Goal: Information Seeking & Learning: Learn about a topic

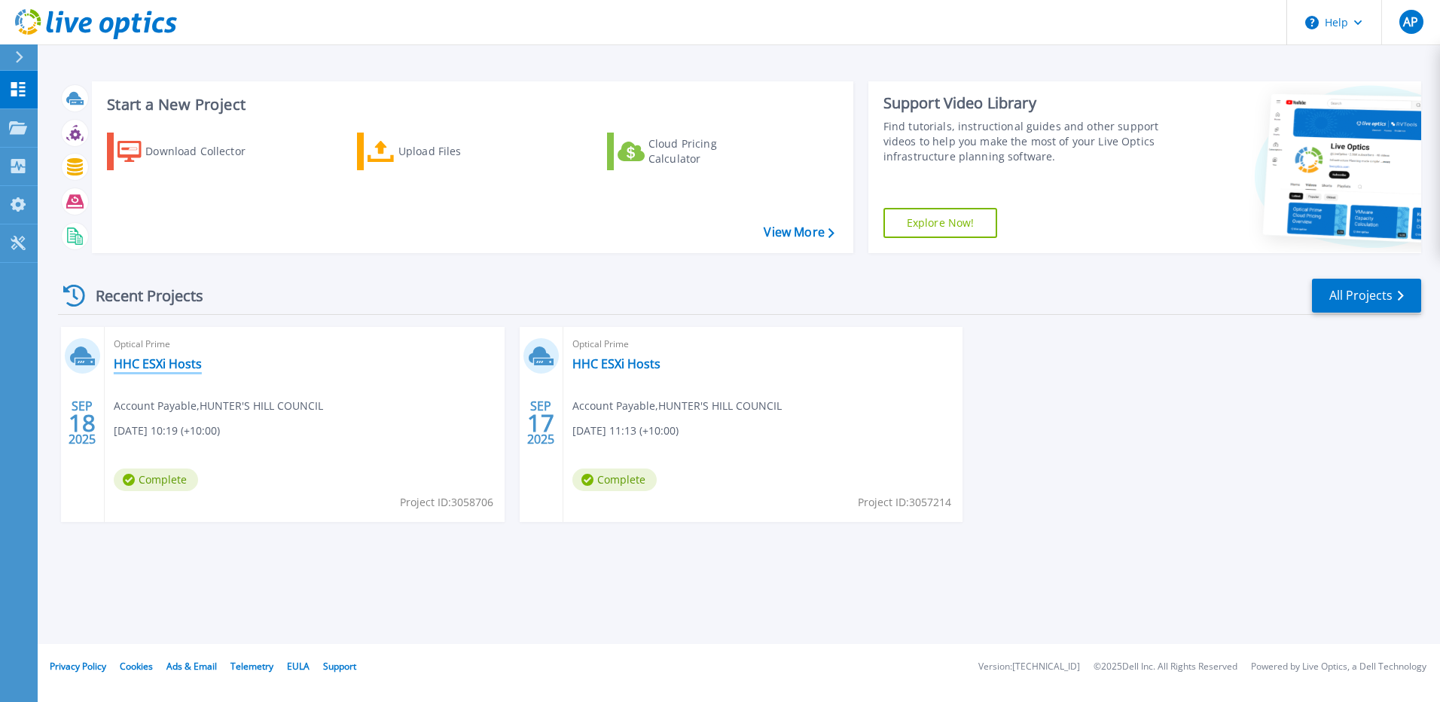
click at [174, 363] on link "HHC ESXi Hosts" at bounding box center [158, 363] width 88 height 15
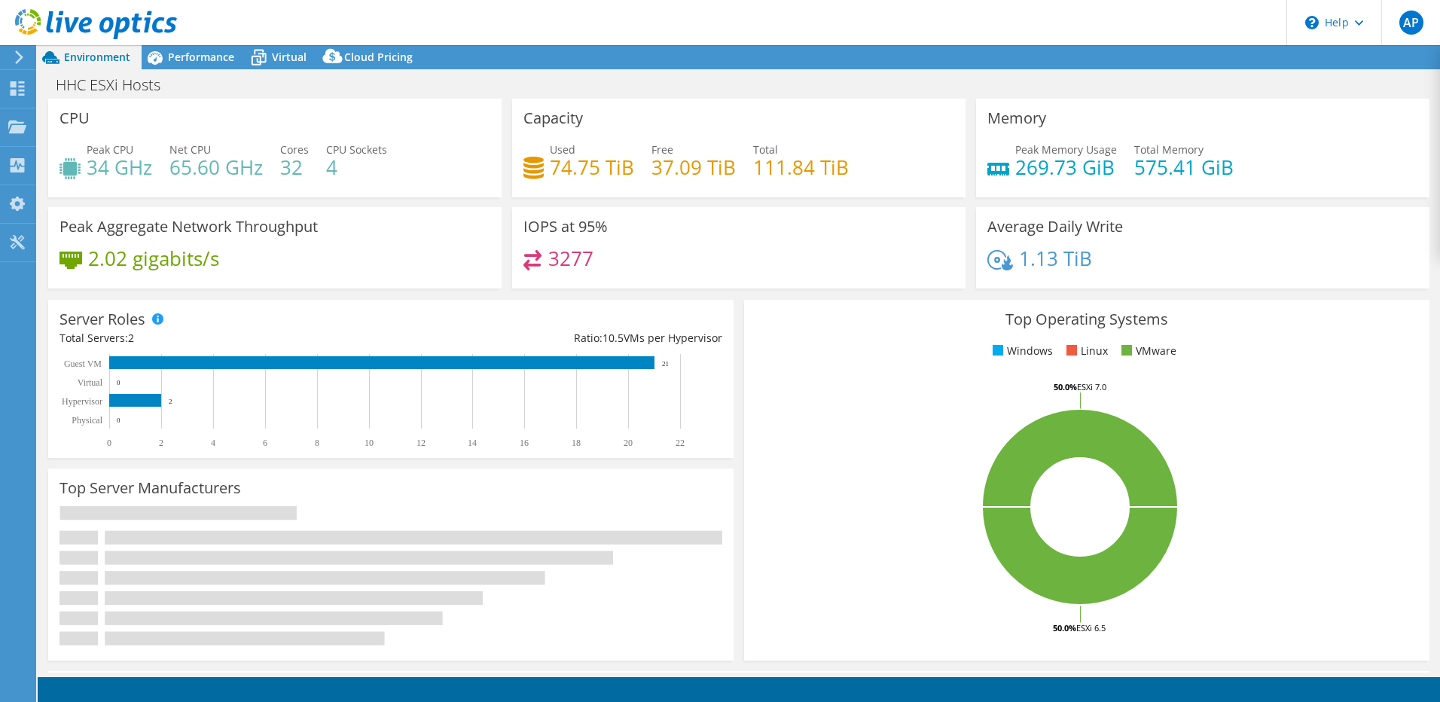
select select "USD"
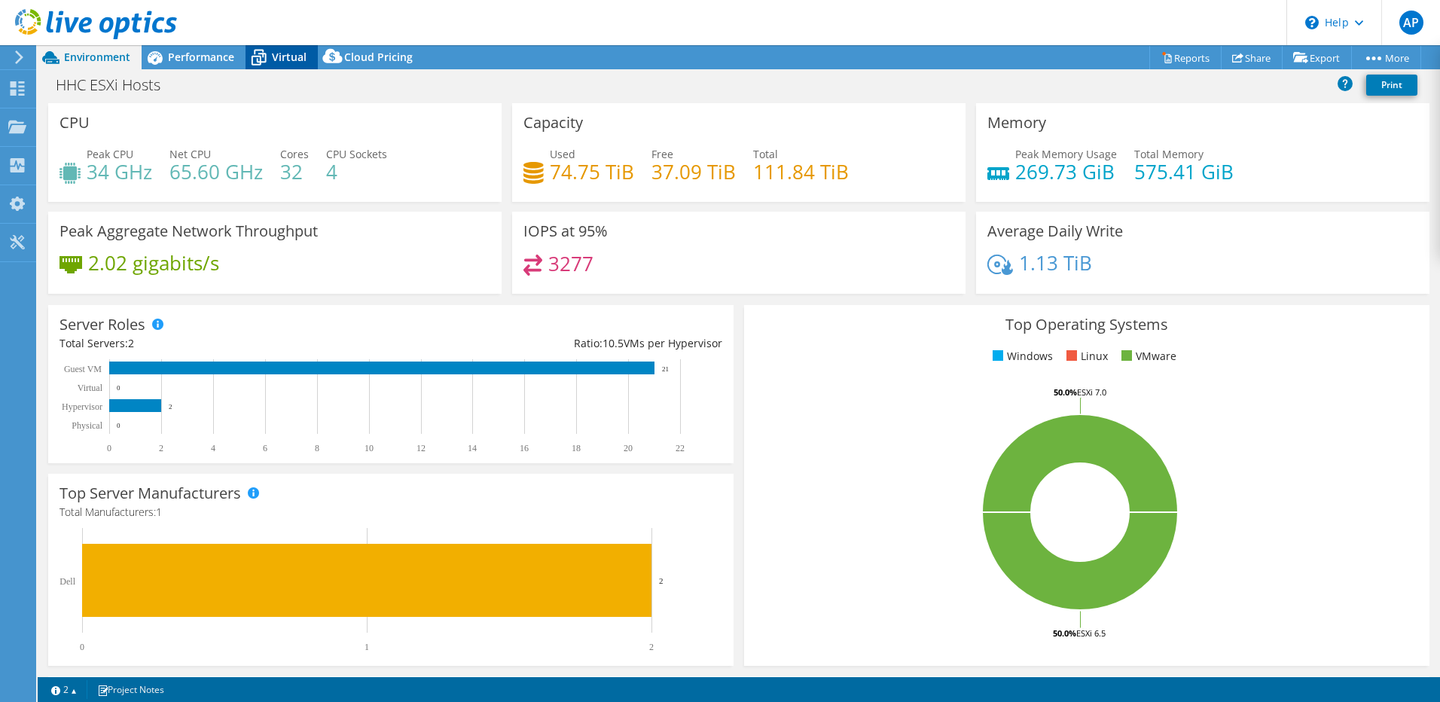
click at [292, 59] on span "Virtual" at bounding box center [289, 57] width 35 height 14
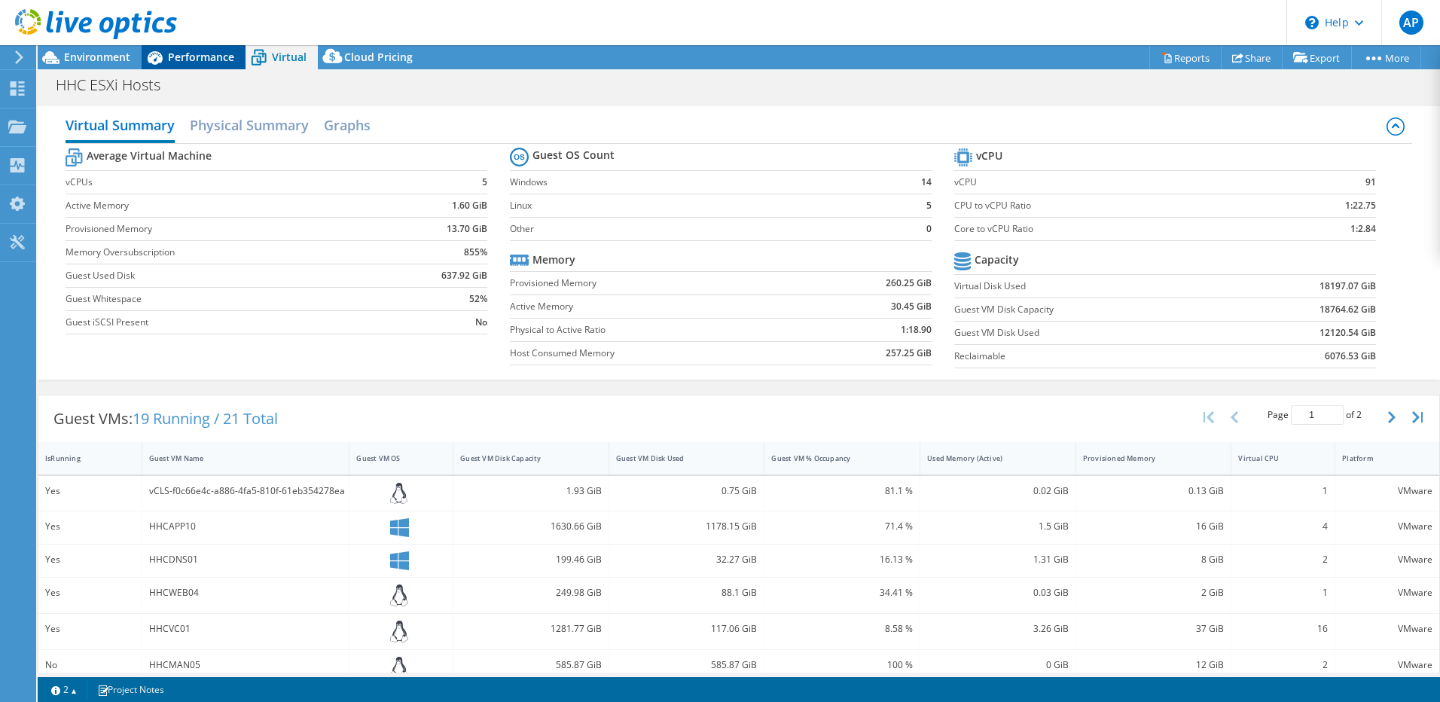
click at [186, 55] on span "Performance" at bounding box center [201, 57] width 66 height 14
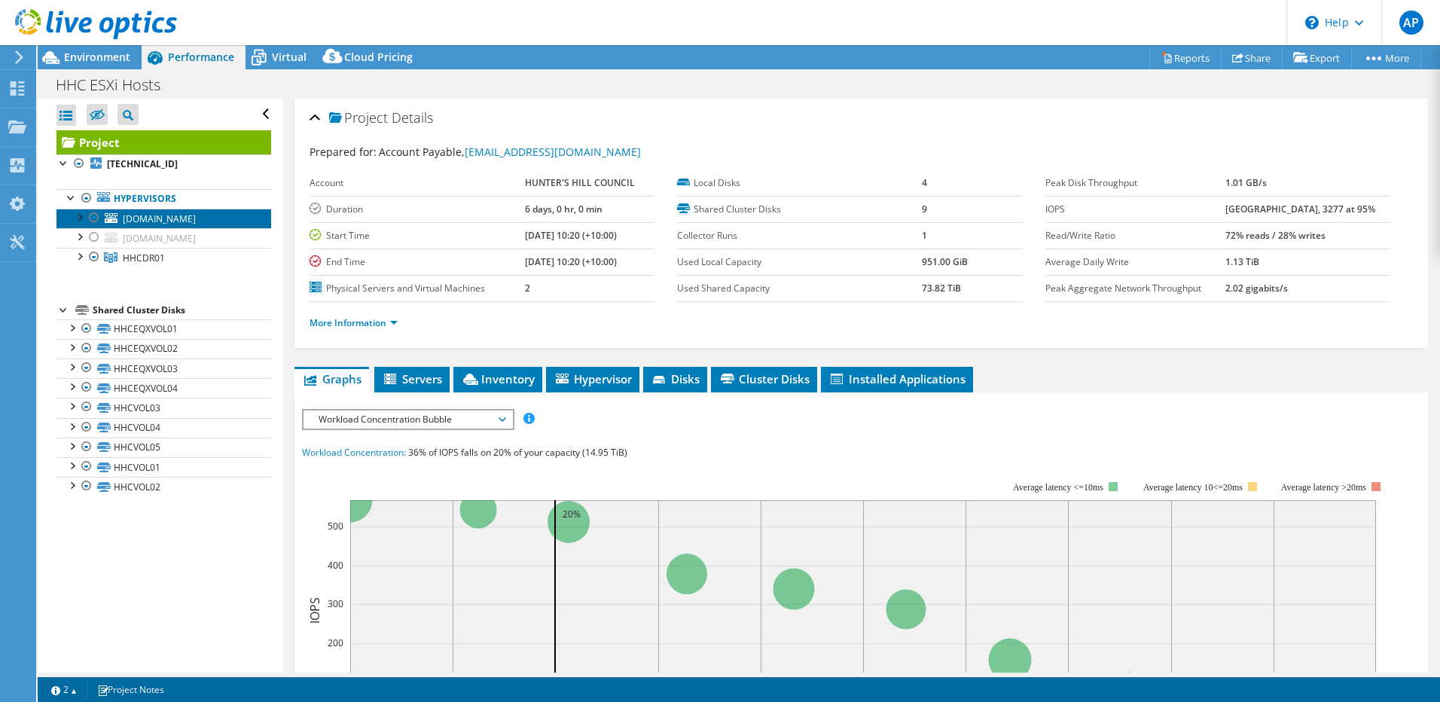
click at [173, 222] on span "hhcesxi01.huntershill.nsw.gov.au" at bounding box center [159, 218] width 73 height 13
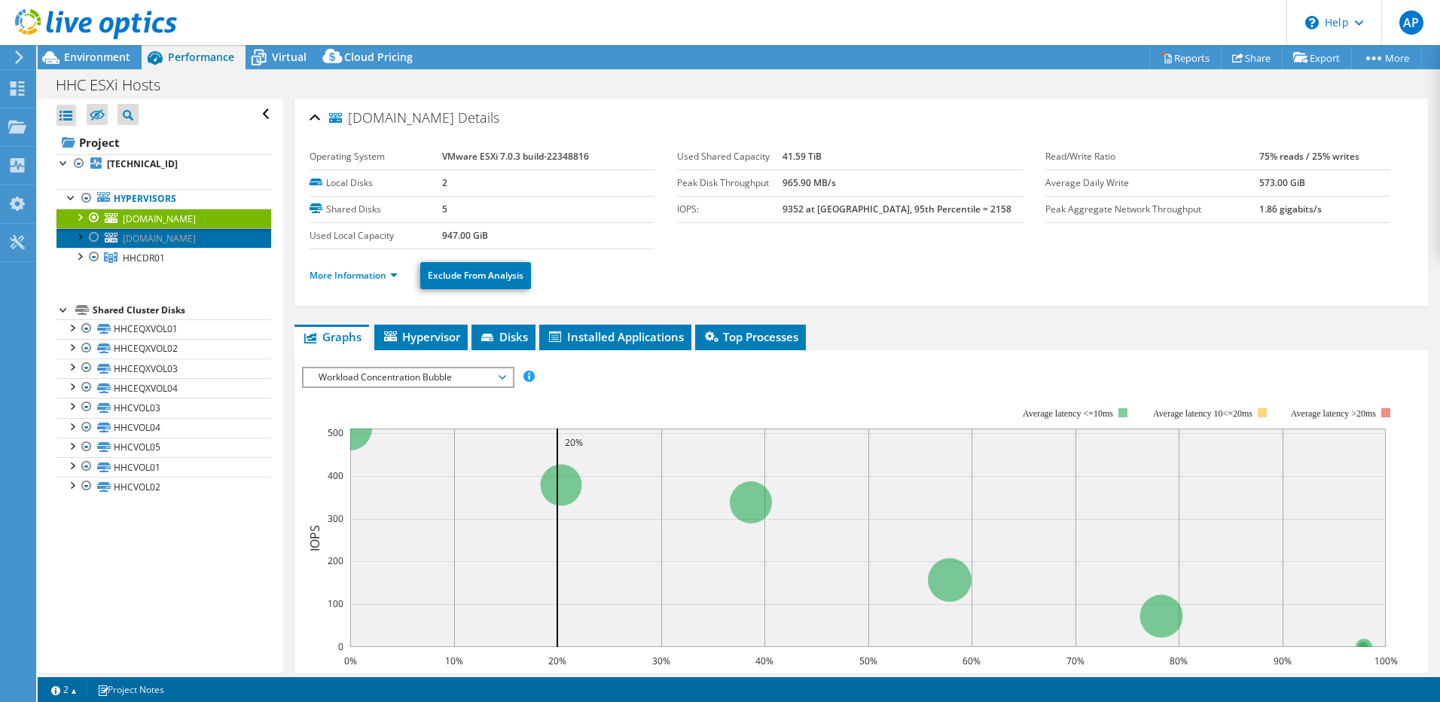
click at [173, 241] on span "hhcesxi02.huntershill.nsw.gov.au" at bounding box center [159, 238] width 73 height 13
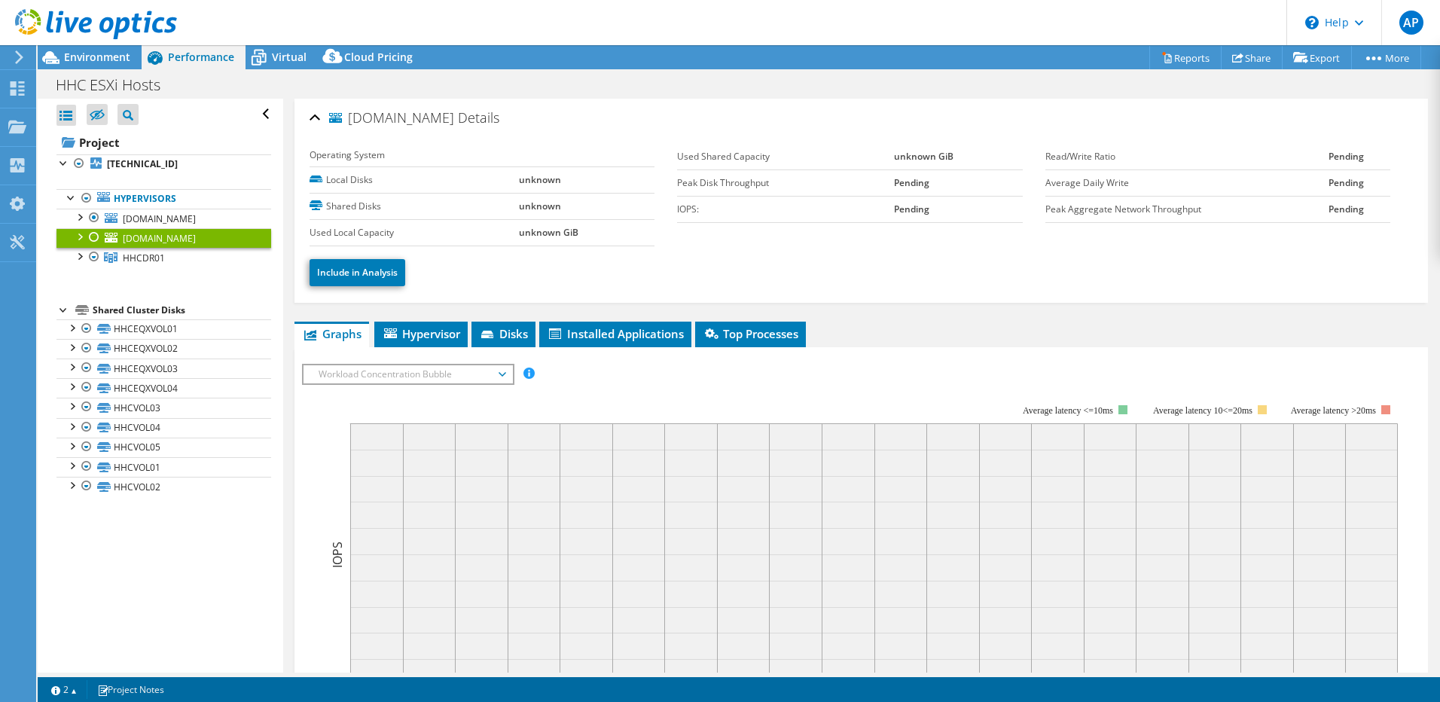
click at [95, 236] on div at bounding box center [94, 237] width 15 height 18
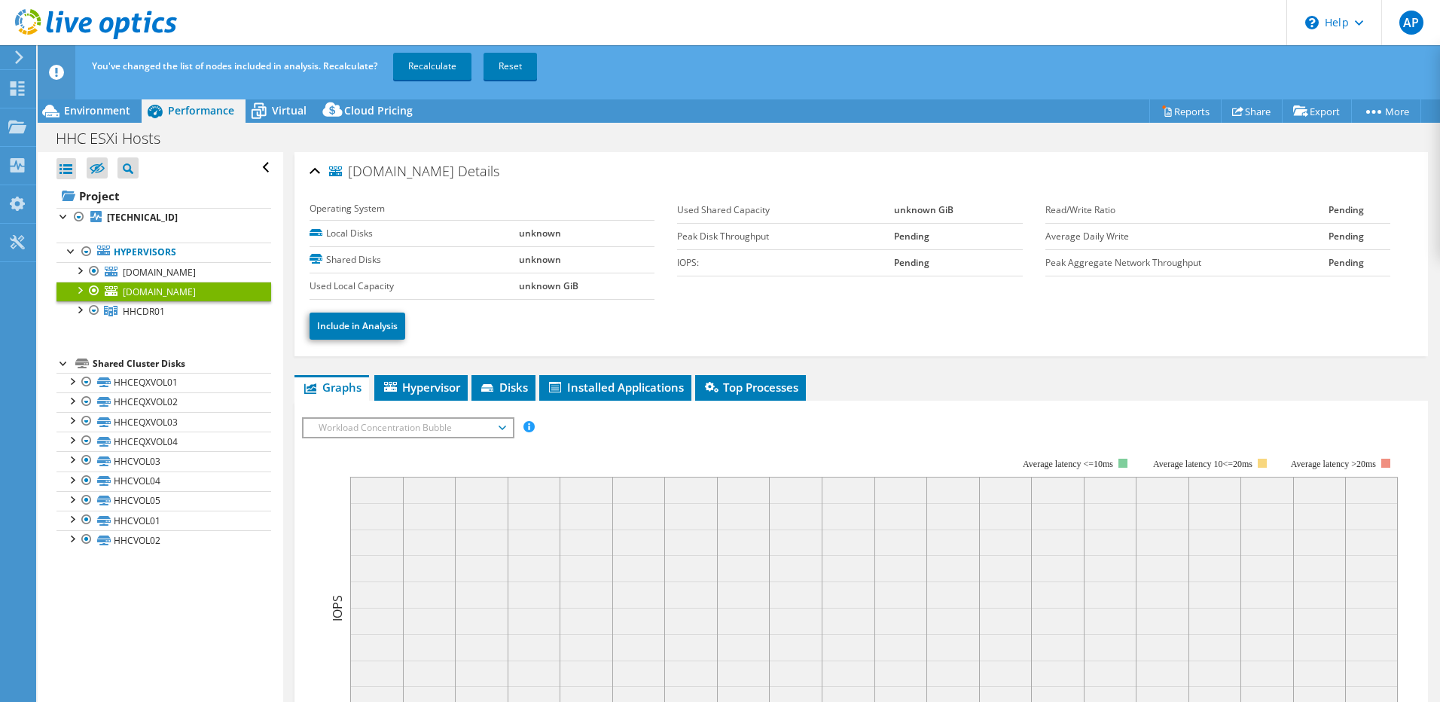
click at [210, 283] on link "hhcesxi02.huntershill.nsw.gov.au" at bounding box center [164, 292] width 215 height 20
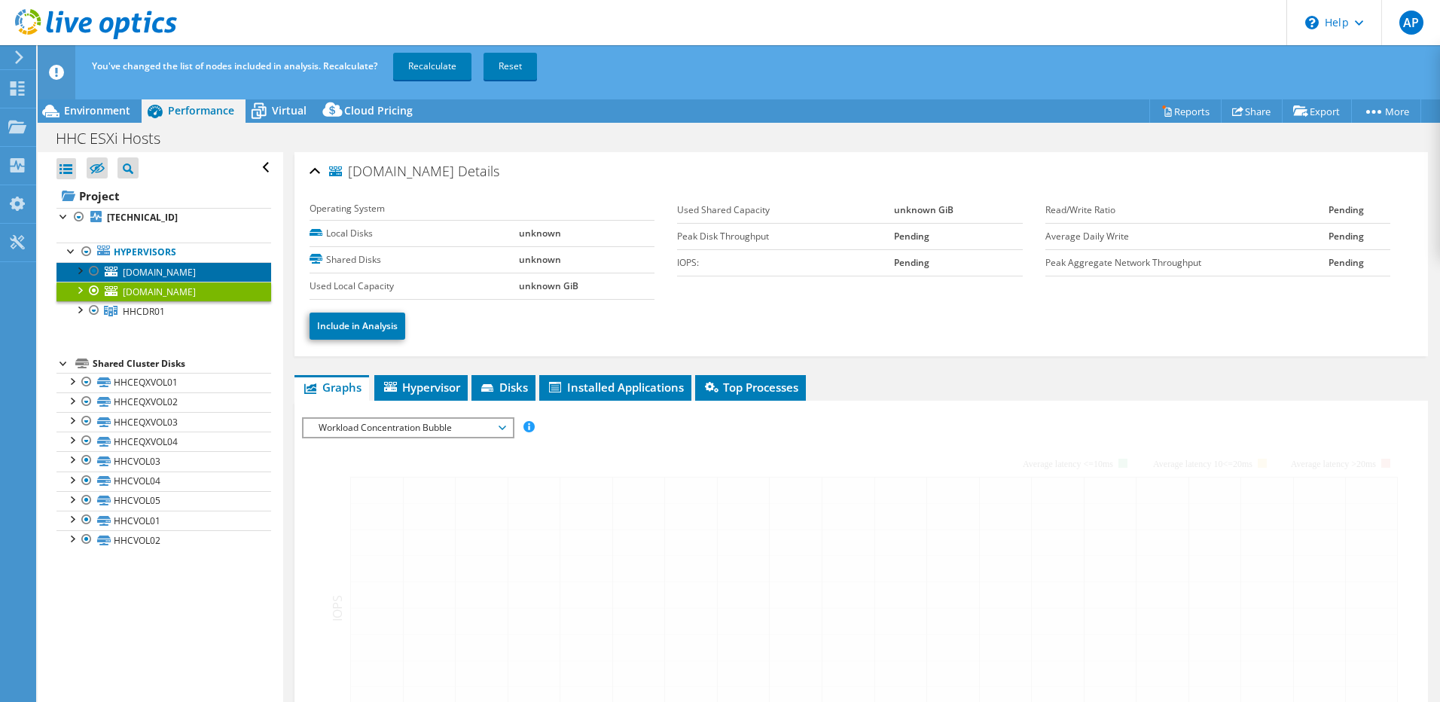
click at [196, 273] on span "hhcesxi01.huntershill.nsw.gov.au" at bounding box center [159, 272] width 73 height 13
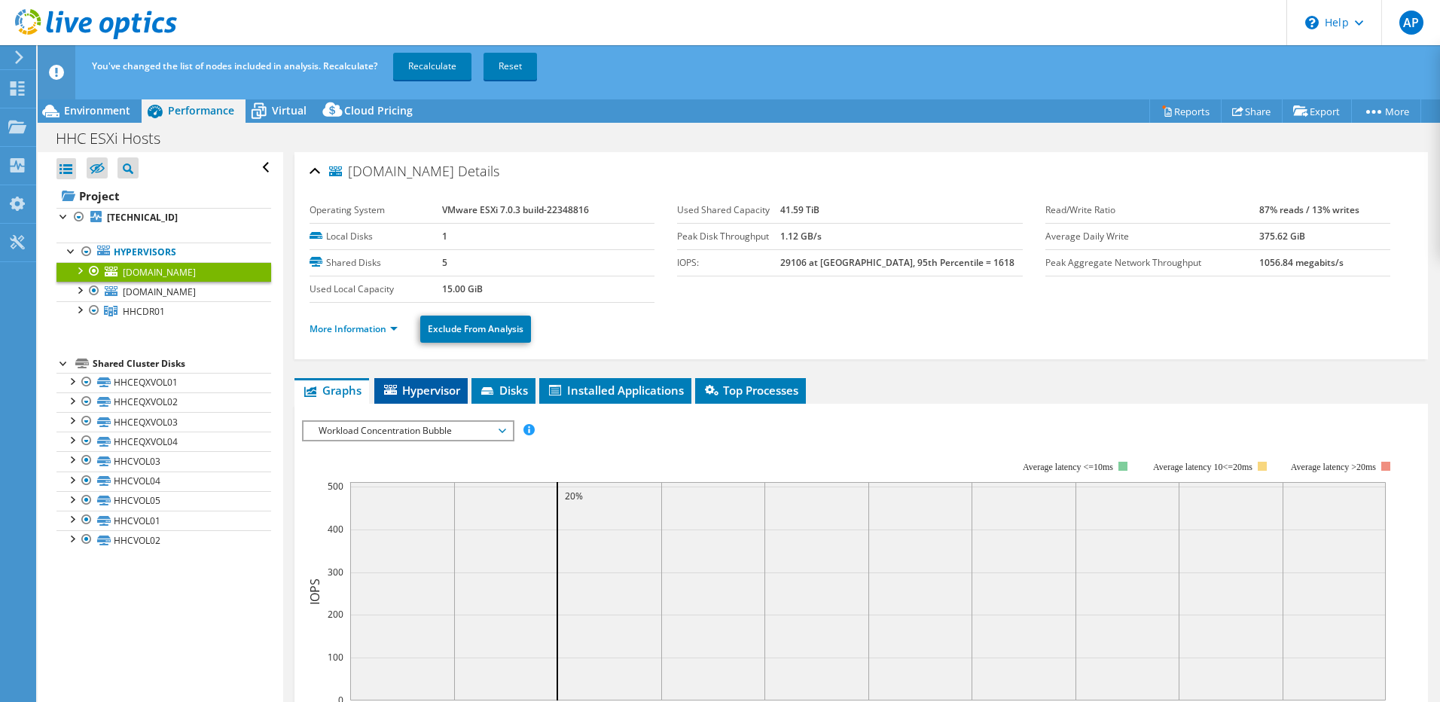
click at [419, 393] on span "Hypervisor" at bounding box center [421, 390] width 78 height 15
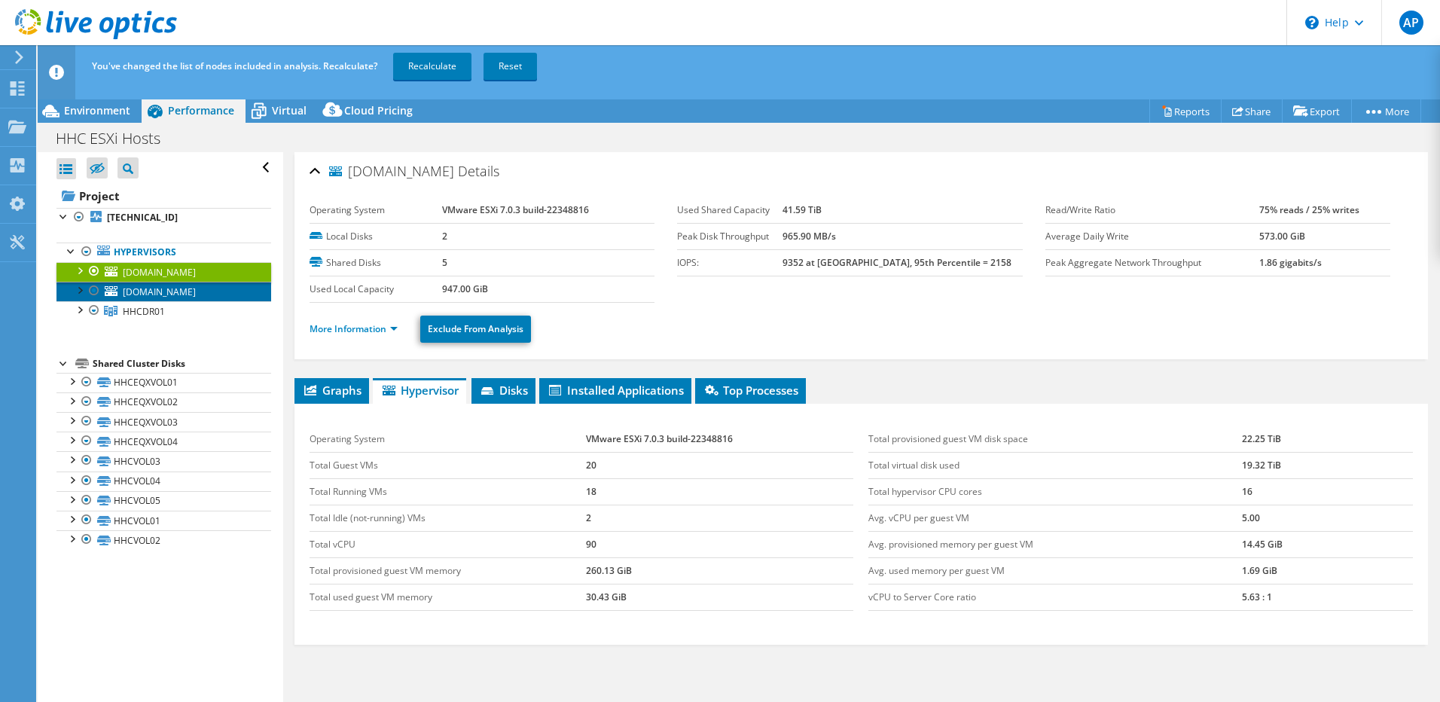
click at [178, 292] on span "hhcesxi02.huntershill.nsw.gov.au" at bounding box center [159, 292] width 73 height 13
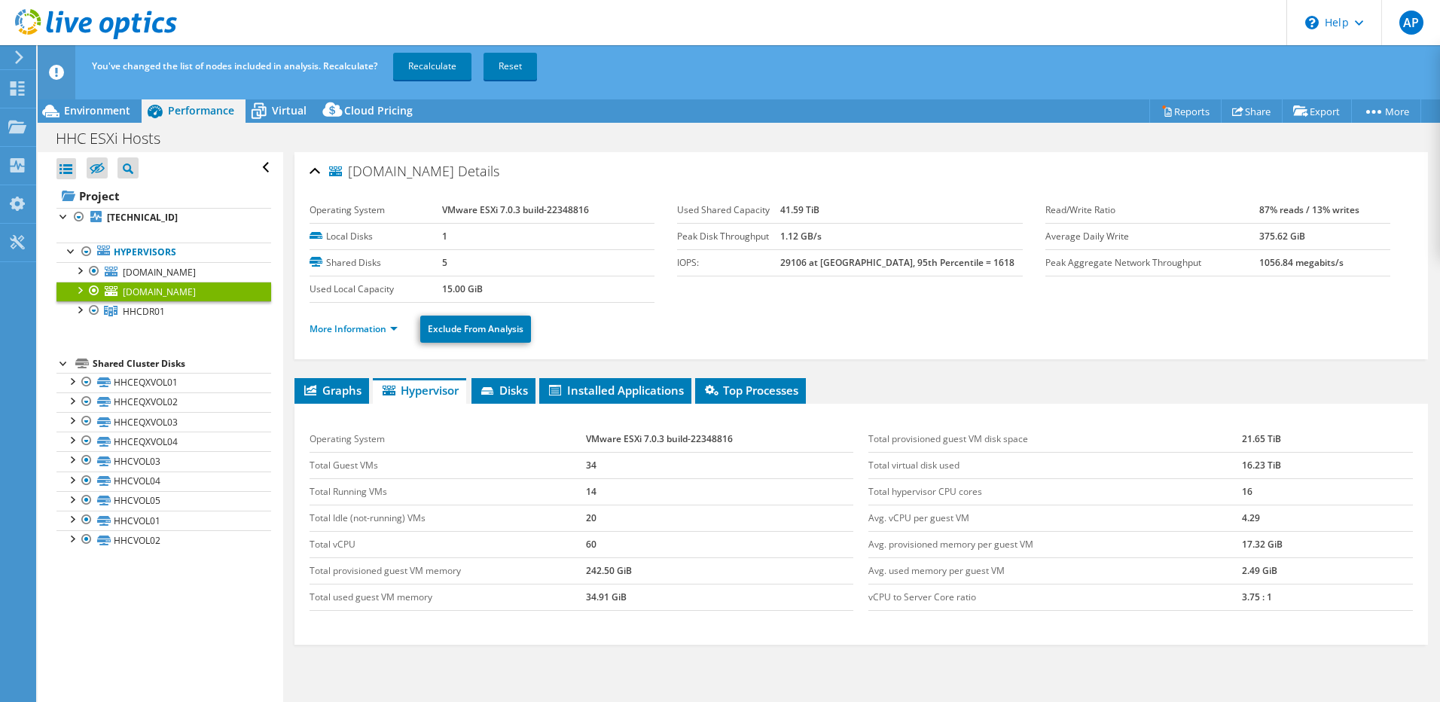
click at [681, 148] on div "HHC ESXi Hosts Print" at bounding box center [739, 138] width 1403 height 28
click at [290, 142] on div "HHC ESXi Hosts Print" at bounding box center [739, 138] width 1403 height 28
